Goal: Entertainment & Leisure: Consume media (video, audio)

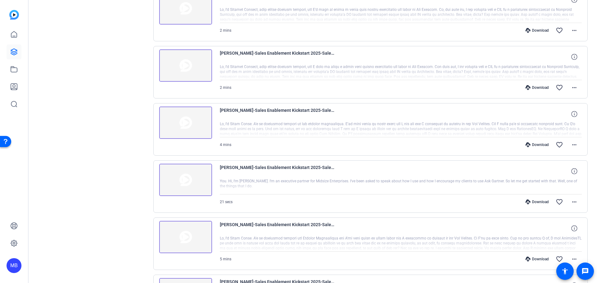
scroll to position [257, 0]
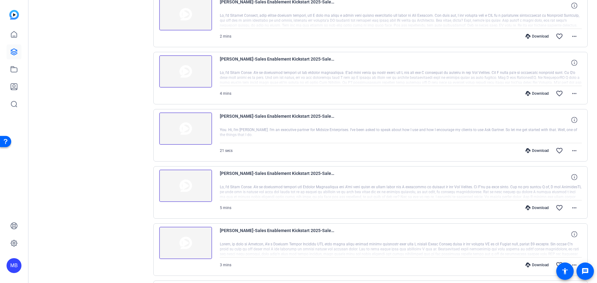
click at [179, 200] on img at bounding box center [185, 186] width 53 height 32
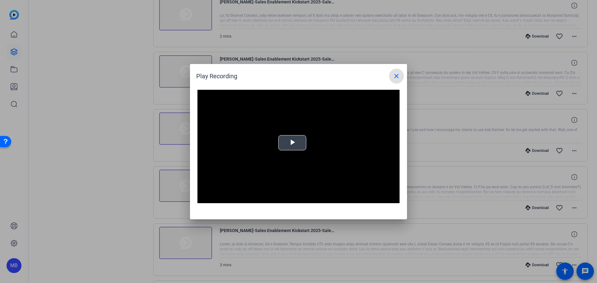
click at [292, 143] on span "Video Player" at bounding box center [292, 143] width 0 height 0
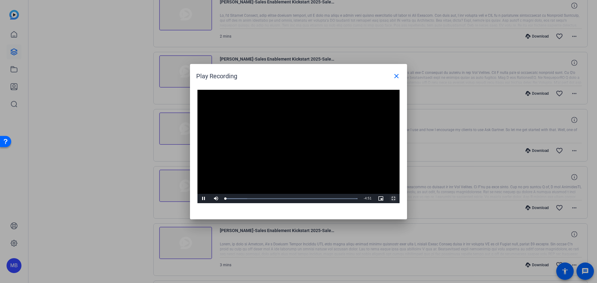
click at [395, 199] on span "Video Player" at bounding box center [393, 199] width 12 height 0
click at [122, 184] on div at bounding box center [298, 141] width 597 height 283
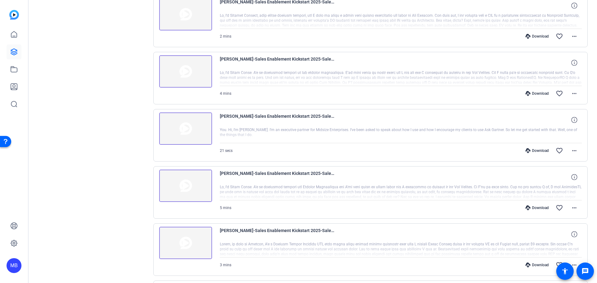
click at [200, 193] on img at bounding box center [185, 186] width 53 height 32
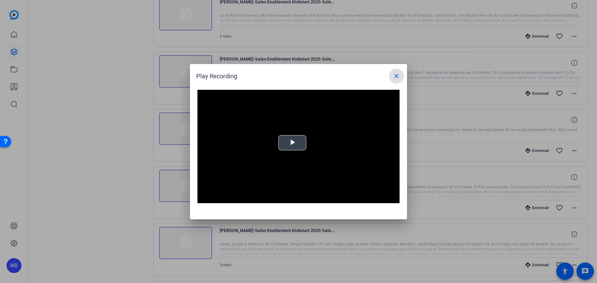
click at [295, 148] on video "Video Player" at bounding box center [298, 147] width 202 height 114
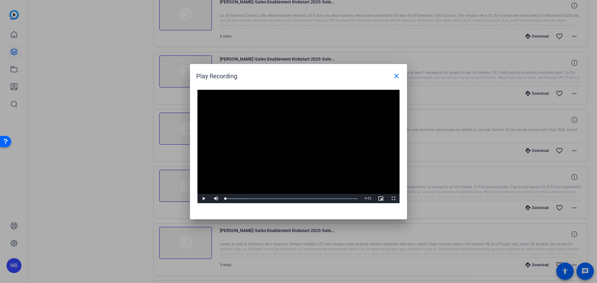
click at [292, 150] on video "Video Player" at bounding box center [298, 147] width 202 height 114
click at [344, 198] on div "Loaded : 100.00% 4:32 0:00" at bounding box center [291, 199] width 132 height 2
click at [348, 198] on div "Progress Bar" at bounding box center [349, 199] width 15 height 2
click at [312, 161] on video "Video Player" at bounding box center [298, 147] width 202 height 114
click at [354, 200] on div "Loaded : 100.00% 4:43 4:31" at bounding box center [291, 198] width 138 height 9
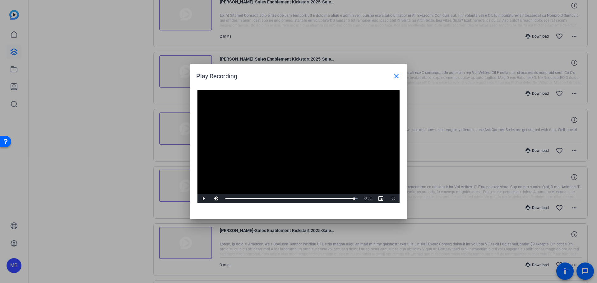
click at [323, 159] on video "Video Player" at bounding box center [298, 147] width 202 height 114
click at [361, 174] on video "Video Player" at bounding box center [298, 147] width 202 height 114
click at [207, 199] on span "Video Player" at bounding box center [203, 199] width 12 height 0
click at [391, 199] on span "Video Player" at bounding box center [393, 199] width 12 height 0
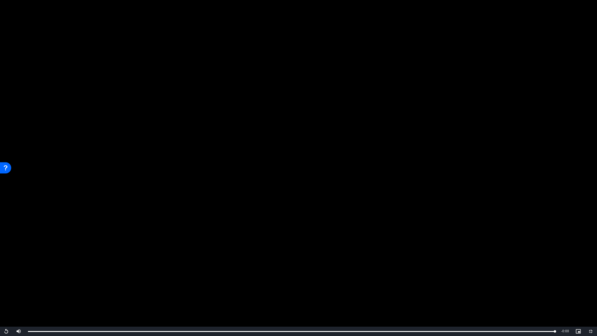
click at [272, 121] on video "Video Player" at bounding box center [298, 168] width 597 height 336
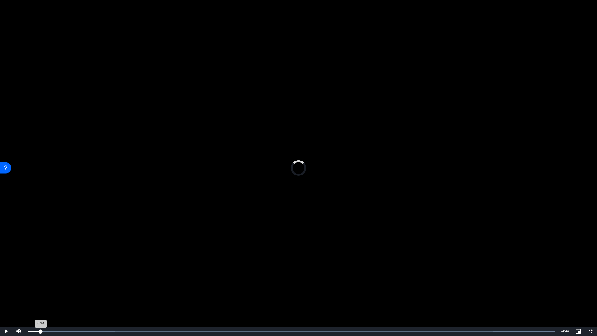
click at [41, 283] on div "Loaded : 100.00% 0:07 0:24" at bounding box center [291, 331] width 533 height 9
click at [224, 283] on div "Loaded : 100.00% 1:48 1:48" at bounding box center [291, 331] width 533 height 9
click at [219, 283] on div "Loaded : 100.00% 1:45 1:49" at bounding box center [291, 331] width 533 height 9
click at [210, 283] on div "Loaded : 100.00% 1:40 1:46" at bounding box center [291, 332] width 527 height 2
click at [203, 283] on div "Loaded : 100.00% 1:37 1:42" at bounding box center [291, 331] width 533 height 9
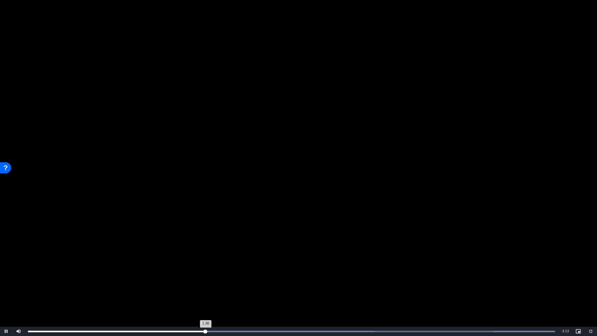
click at [203, 283] on div "1:38" at bounding box center [117, 332] width 178 height 2
click at [197, 283] on div "Loaded : 100.00% 1:33 1:37" at bounding box center [291, 332] width 527 height 2
click at [208, 283] on div "Loaded : 100.00% 1:39 1:50" at bounding box center [291, 332] width 527 height 2
click at [202, 283] on div "Loaded : 100.00% 1:36 1:36" at bounding box center [291, 331] width 533 height 9
click at [243, 283] on video "Video Player" at bounding box center [298, 168] width 597 height 336
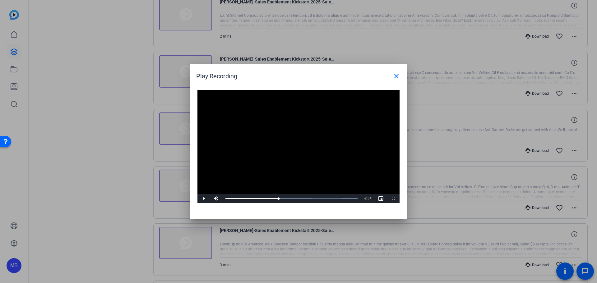
click at [282, 155] on video "Video Player" at bounding box center [298, 147] width 202 height 114
click at [393, 199] on span "Video Player" at bounding box center [393, 199] width 12 height 0
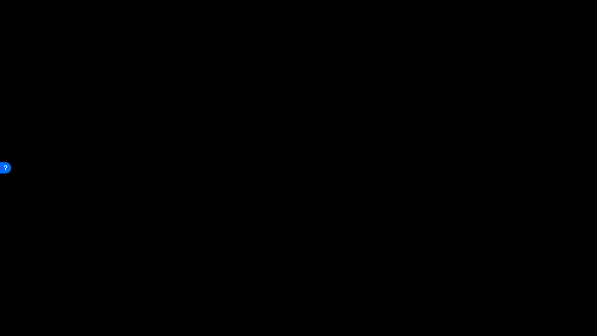
click at [461, 86] on video "Video Player" at bounding box center [298, 168] width 597 height 336
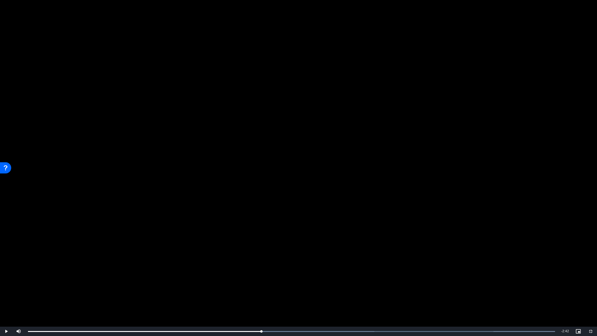
click at [301, 236] on video "Video Player" at bounding box center [298, 168] width 597 height 336
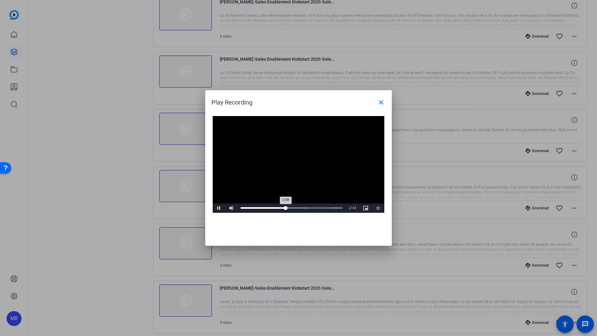
click at [301, 207] on div "Progress Bar" at bounding box center [274, 208] width 67 height 2
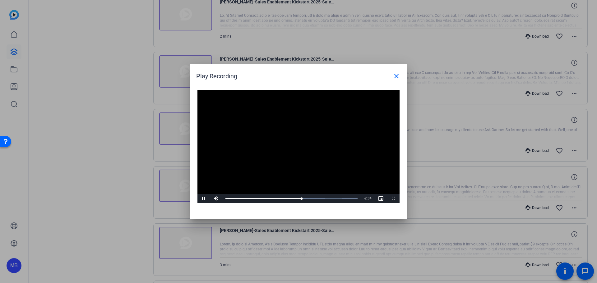
click at [300, 181] on video "Video Player" at bounding box center [298, 147] width 202 height 114
click at [124, 78] on div at bounding box center [298, 141] width 597 height 283
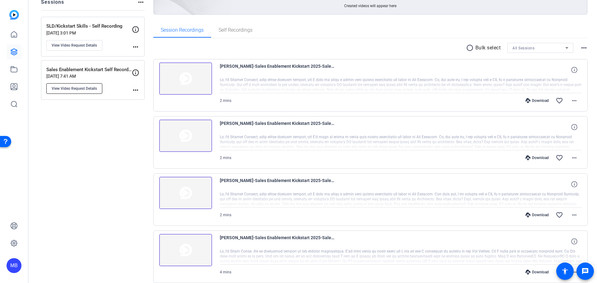
scroll to position [0, 0]
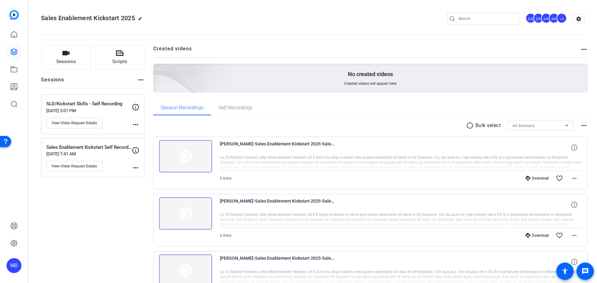
click at [133, 169] on mat-icon "more_horiz" at bounding box center [135, 167] width 7 height 7
click at [103, 103] on div at bounding box center [298, 141] width 597 height 283
click at [100, 104] on p "SLD/Kickstart Skills - Self Recording" at bounding box center [89, 103] width 86 height 7
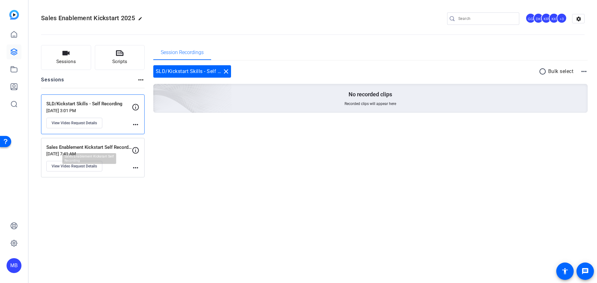
click at [96, 148] on p "Sales Enablement Kickstart Self Recording" at bounding box center [89, 147] width 86 height 7
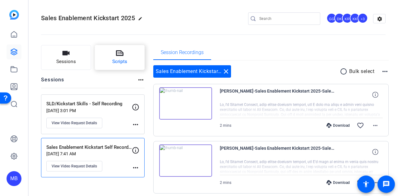
click at [114, 65] on span "Scripts" at bounding box center [119, 61] width 15 height 7
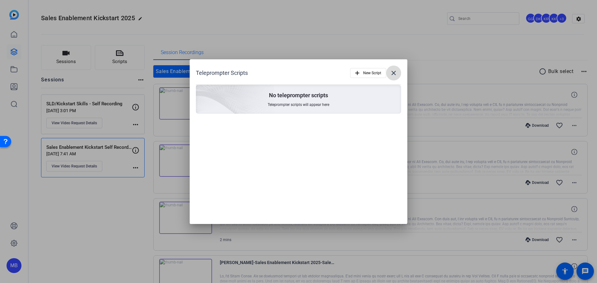
click at [396, 70] on mat-icon "close" at bounding box center [393, 72] width 7 height 7
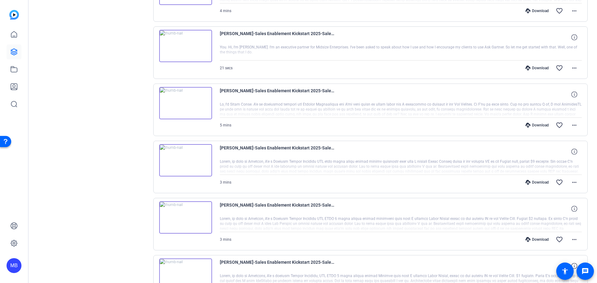
scroll to position [288, 0]
click at [196, 95] on img at bounding box center [185, 102] width 53 height 32
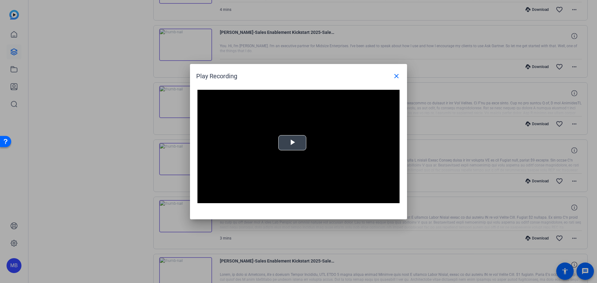
click at [292, 143] on span "Video Player" at bounding box center [292, 143] width 0 height 0
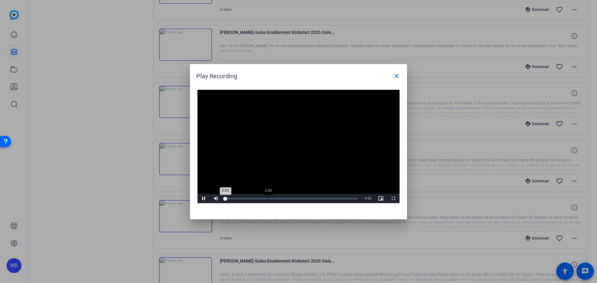
click at [268, 202] on div "Loaded : 0% 1:33 0:00" at bounding box center [291, 198] width 138 height 9
click at [393, 199] on span "Video Player" at bounding box center [393, 199] width 12 height 0
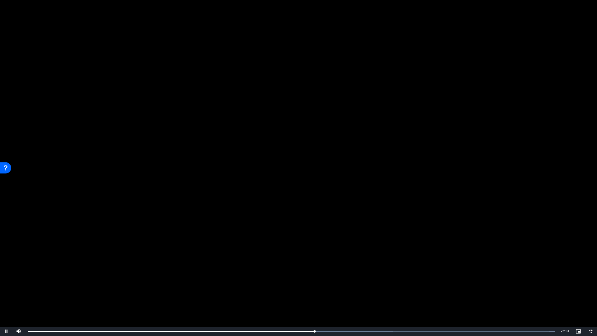
click at [272, 184] on video "Video Player" at bounding box center [298, 168] width 597 height 336
click at [179, 283] on div "2:38" at bounding box center [171, 332] width 287 height 2
click at [6, 283] on span "Video Player" at bounding box center [6, 331] width 12 height 0
click at [212, 283] on div "Loaded : 100.00% 1:41 1:49" at bounding box center [291, 331] width 533 height 9
click at [193, 283] on div "Loaded : 100.00% 1:31 1:31" at bounding box center [291, 331] width 533 height 9
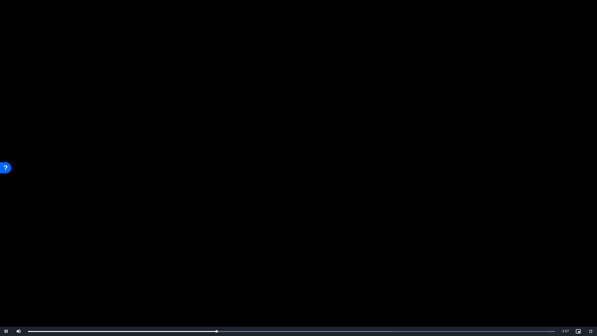
click at [187, 283] on video "Video Player" at bounding box center [298, 168] width 597 height 336
click at [179, 283] on div "Loaded : 100.00% 1:23 1:44" at bounding box center [291, 331] width 533 height 9
click at [271, 230] on video "Video Player" at bounding box center [298, 168] width 597 height 336
click at [381, 251] on video "Video Player" at bounding box center [298, 168] width 597 height 336
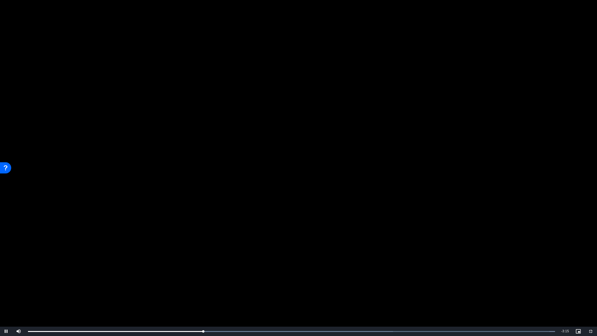
click at [381, 251] on video "Video Player" at bounding box center [298, 168] width 597 height 336
click at [309, 283] on div "Loaded : 100.00% 2:35 1:37" at bounding box center [291, 332] width 527 height 2
click at [343, 275] on video "Video Player" at bounding box center [298, 168] width 597 height 336
click at [380, 186] on video "Video Player" at bounding box center [298, 168] width 597 height 336
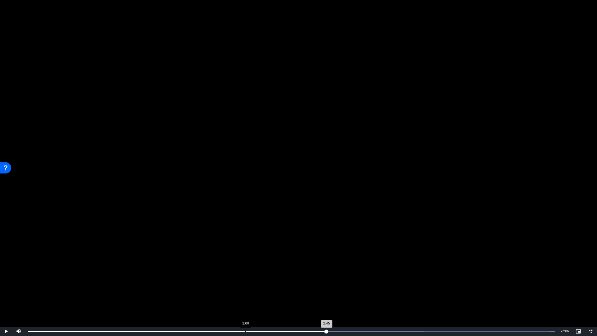
click at [244, 283] on div "Loaded : 100.00% 2:00 2:45" at bounding box center [291, 331] width 533 height 9
click at [232, 283] on div "Loaded : 100.00% 1:52 1:59" at bounding box center [291, 332] width 527 height 2
click at [214, 283] on div "Loaded : 100.00% 1:46 1:52" at bounding box center [291, 331] width 533 height 9
click at [201, 283] on div "Loaded : 100.00% 1:35 1:35" at bounding box center [291, 331] width 533 height 9
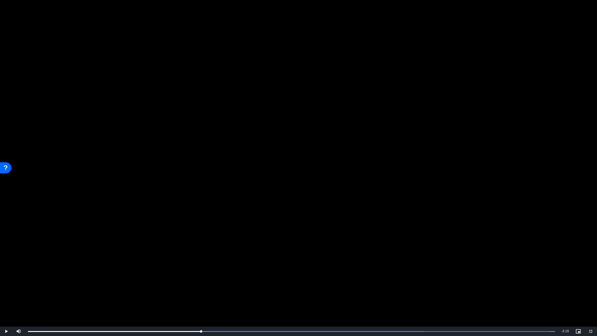
click at [225, 283] on video "Video Player" at bounding box center [298, 168] width 597 height 336
click at [197, 283] on div "Loaded : 100.00% 1:32 1:37" at bounding box center [291, 331] width 533 height 9
click at [184, 283] on div "Loaded : 100.00% 1:26 1:26" at bounding box center [291, 332] width 527 height 2
click at [196, 283] on div "1:33" at bounding box center [196, 332] width 0 height 2
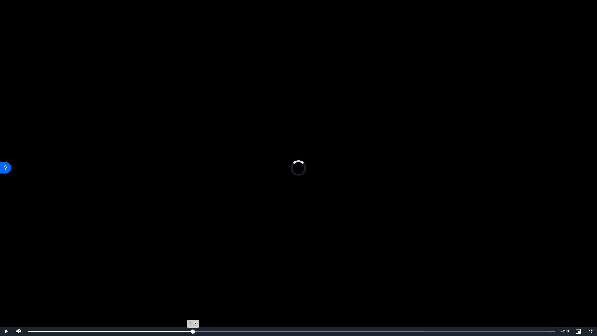
click at [193, 283] on div "Loaded : 100.00% 1:31 1:37" at bounding box center [291, 332] width 527 height 2
click at [341, 227] on video "Video Player" at bounding box center [298, 168] width 597 height 336
click at [314, 283] on div "Loaded : 100.00% 2:38 1:37" at bounding box center [291, 331] width 533 height 9
click at [310, 283] on div "Loaded : 100.00% 2:35 2:38" at bounding box center [291, 331] width 533 height 9
click at [329, 278] on video "Video Player" at bounding box center [298, 168] width 597 height 336
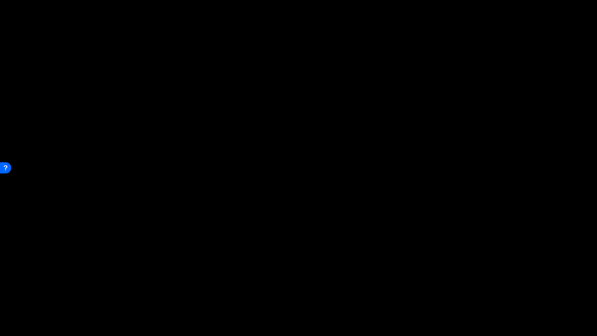
click at [336, 283] on video "Video Player" at bounding box center [298, 168] width 597 height 336
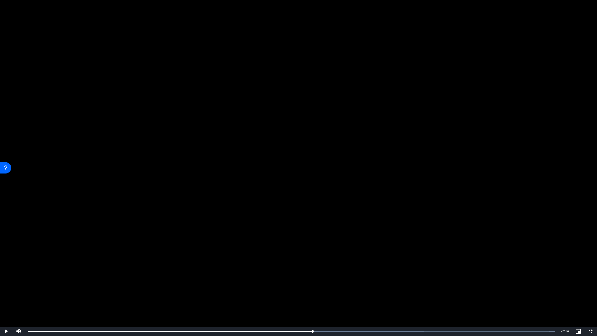
click at [346, 244] on video "Video Player" at bounding box center [298, 168] width 597 height 336
click at [447, 182] on video "Video Player" at bounding box center [298, 168] width 597 height 336
click at [365, 150] on video "Video Player" at bounding box center [298, 168] width 597 height 336
click at [403, 149] on video "Video Player" at bounding box center [298, 168] width 597 height 336
